Goal: Task Accomplishment & Management: Manage account settings

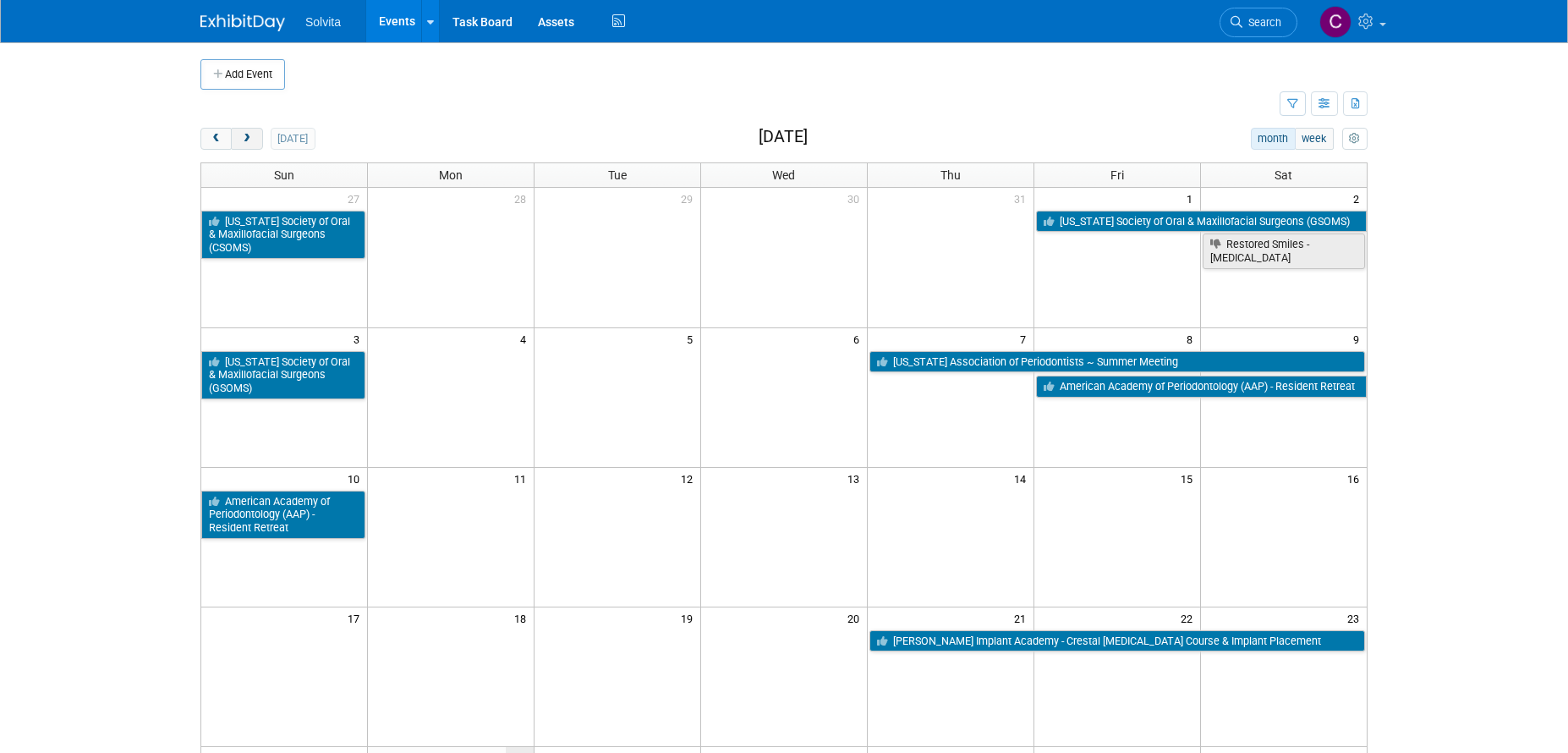
click at [248, 132] on button "next" at bounding box center [246, 139] width 31 height 22
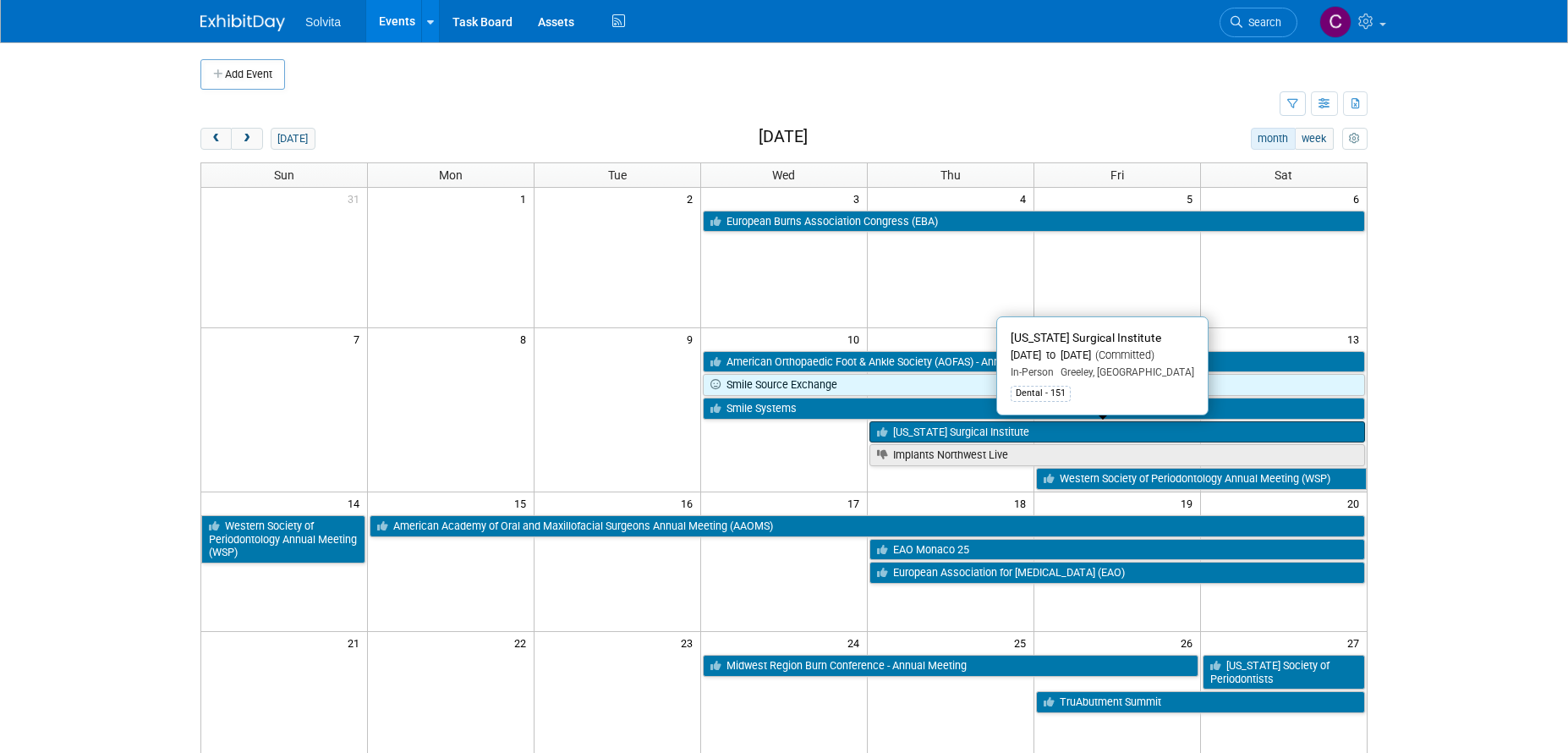
click at [934, 426] on link "[US_STATE] Surgical Institute" at bounding box center [1117, 432] width 496 height 22
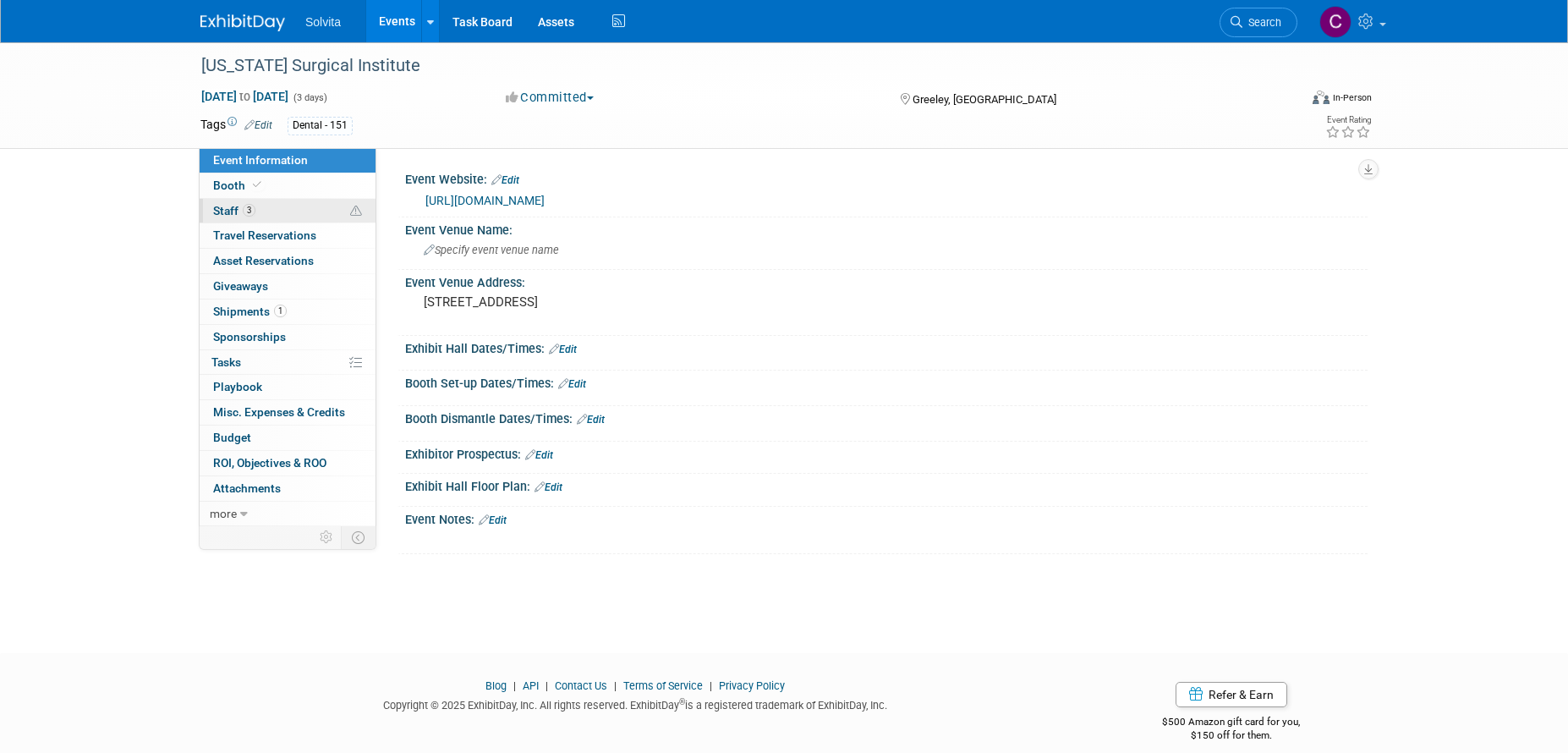
click at [229, 213] on span "Staff 3" at bounding box center [234, 210] width 42 height 13
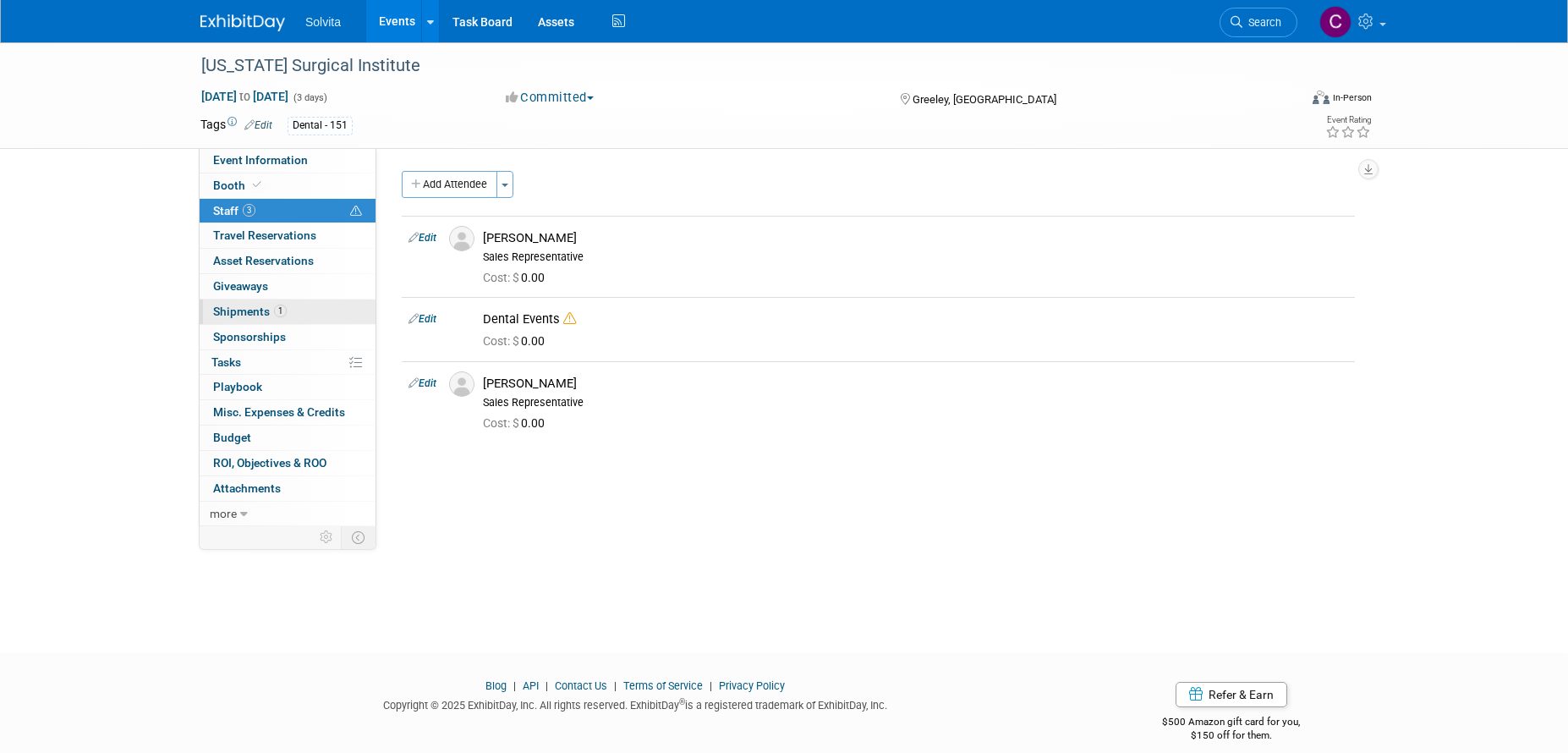
click at [254, 306] on span "Shipments 1" at bounding box center [249, 311] width 73 height 13
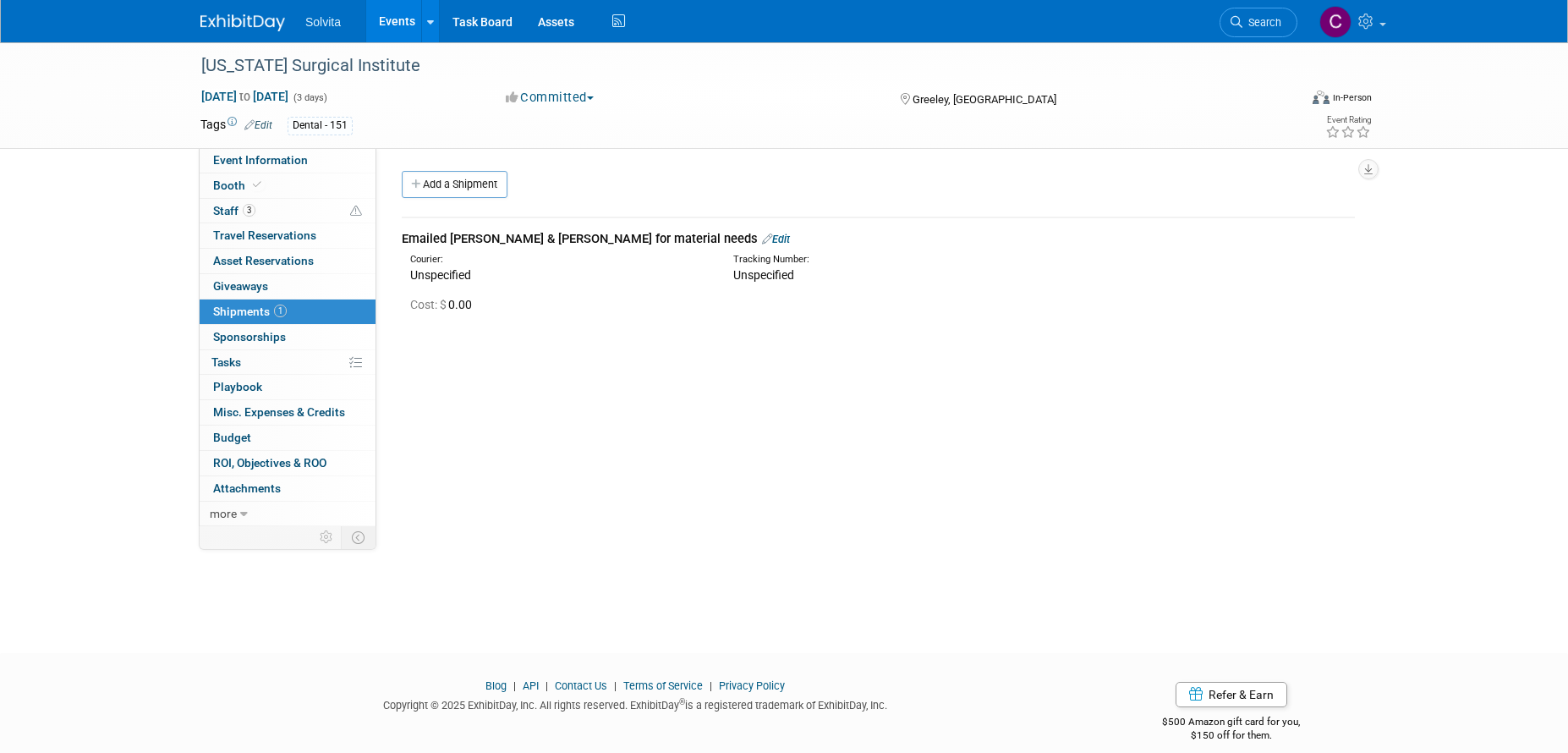
click at [761, 242] on link "Edit" at bounding box center [776, 239] width 28 height 12
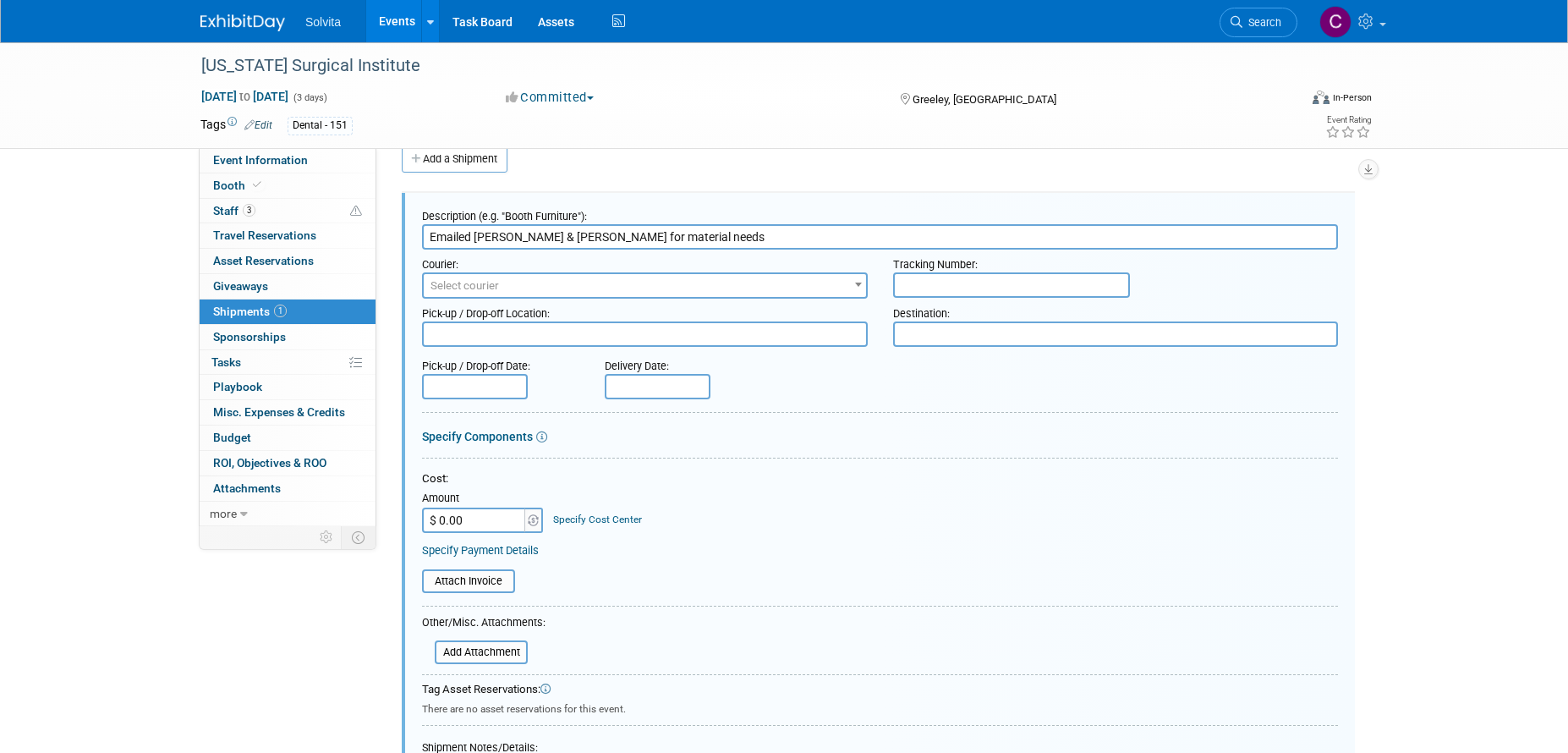
drag, startPoint x: 673, startPoint y: 235, endPoint x: 418, endPoint y: 235, distance: 255.0
click at [418, 235] on div "Description (e.g. "Booth Furniture"): Emailed Haley & Crystal for material need…" at bounding box center [878, 547] width 953 height 710
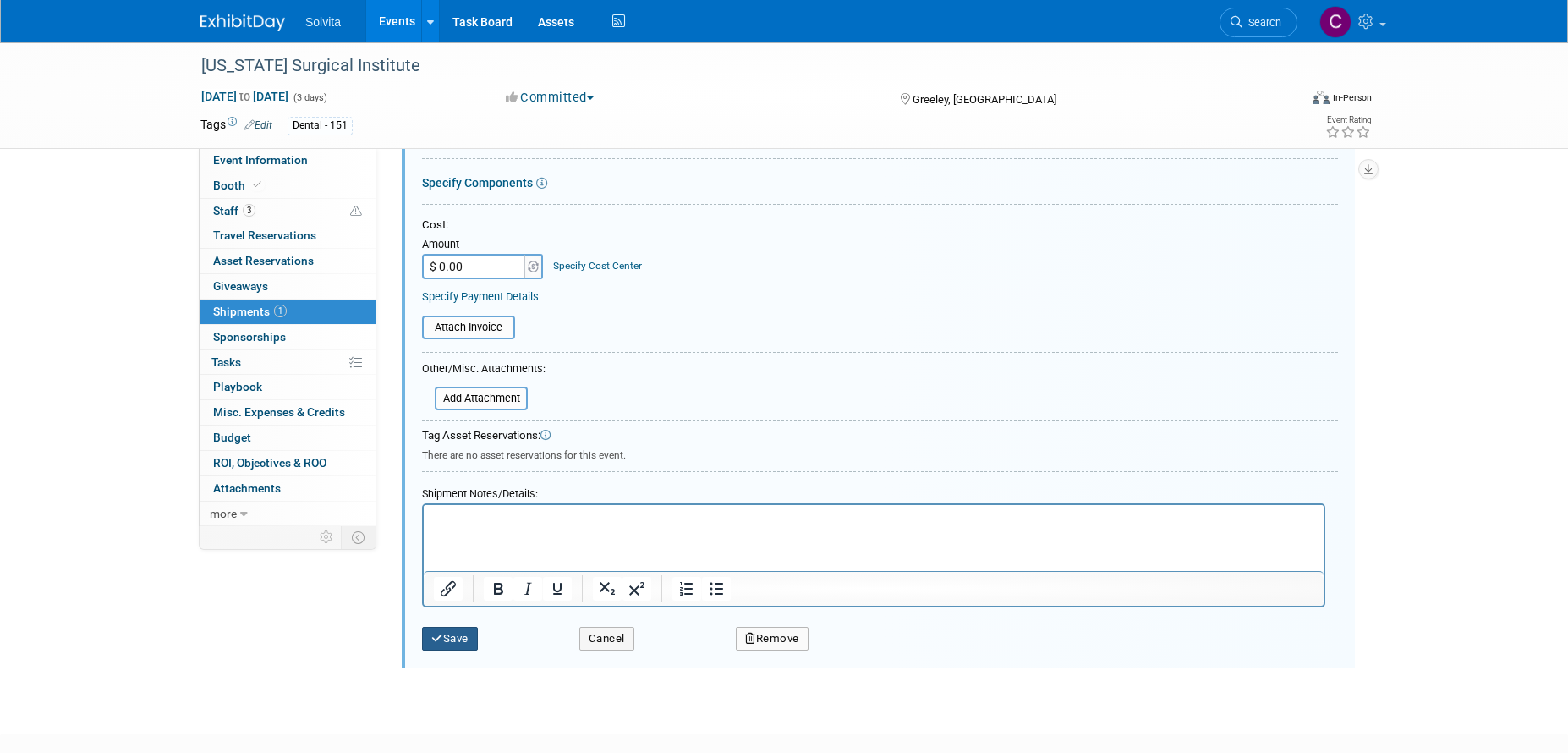
type input "Received materials and donations request 8/25."
click at [458, 645] on button "Save" at bounding box center [449, 638] width 56 height 24
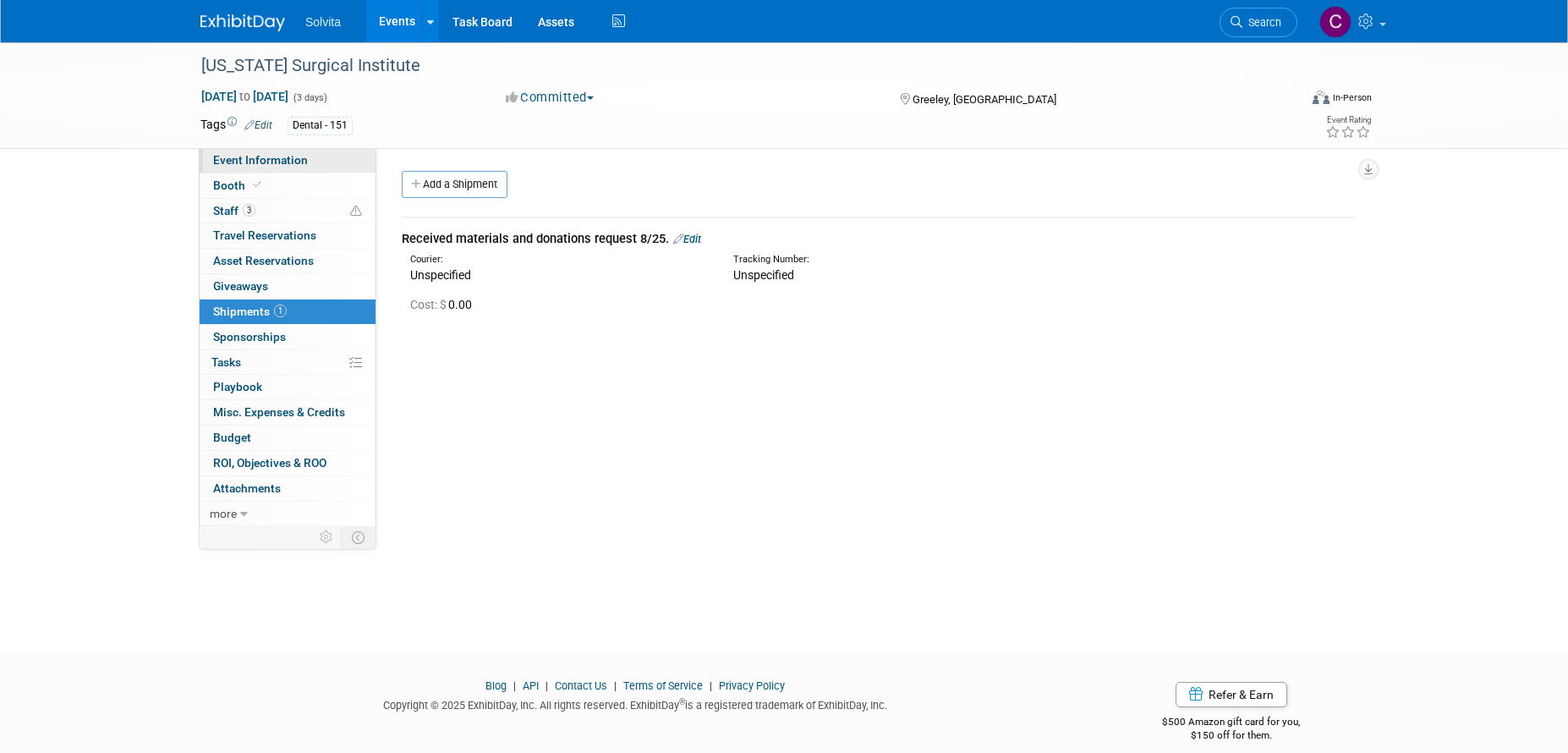
drag, startPoint x: 258, startPoint y: 157, endPoint x: 274, endPoint y: 162, distance: 16.8
click at [258, 157] on span "Event Information" at bounding box center [259, 159] width 94 height 13
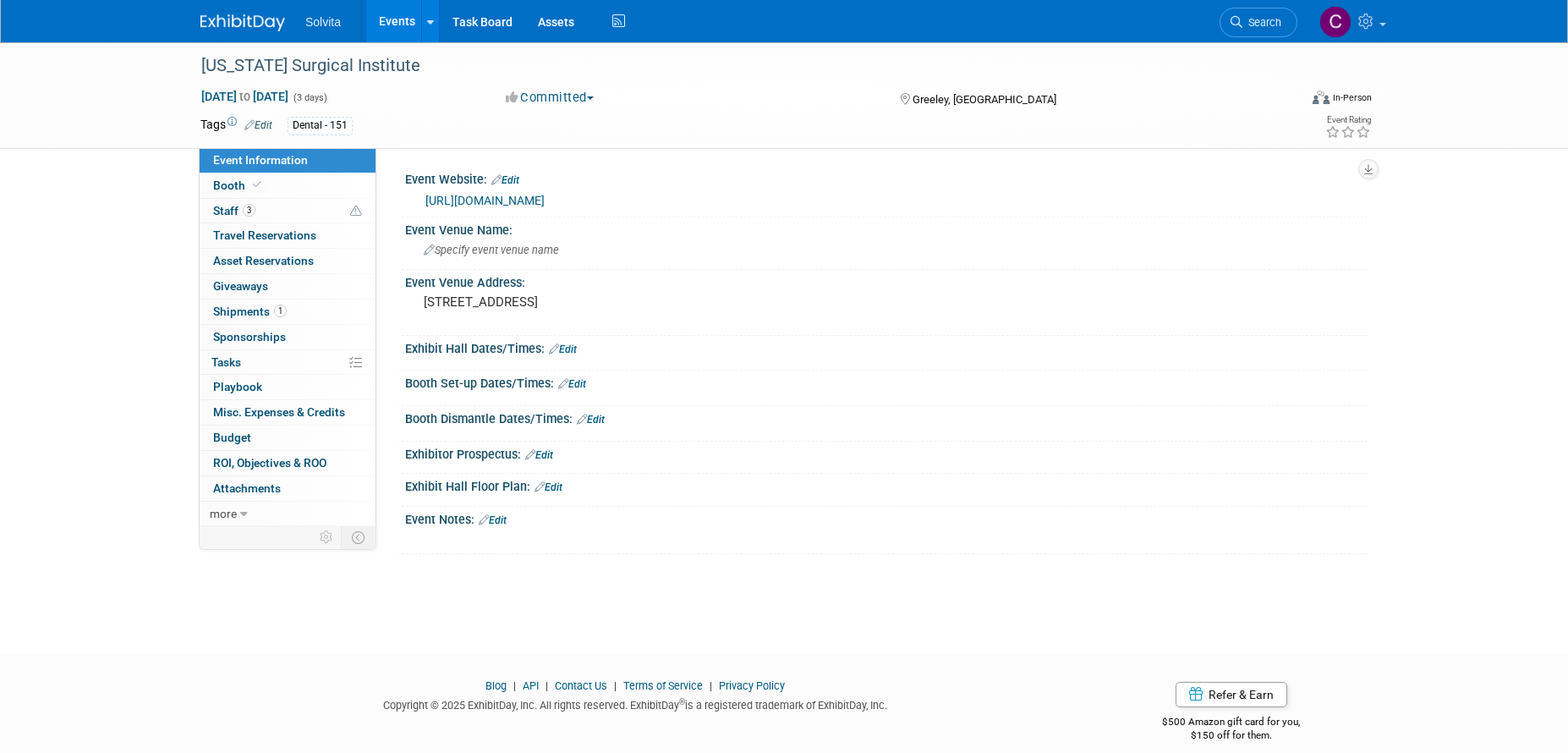
click at [544, 196] on link "https://www.coloradosurgicalinstitute.com/courses" at bounding box center [484, 200] width 119 height 13
